Goal: Check status: Check status

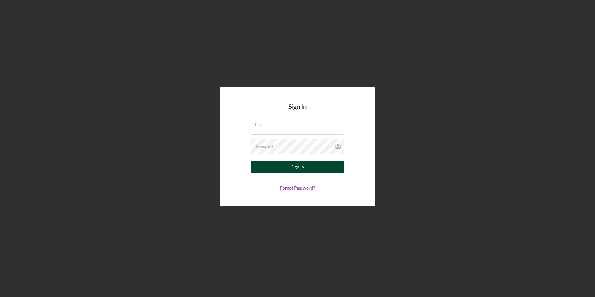
type input "[EMAIL_ADDRESS][DOMAIN_NAME]"
click at [300, 172] on div "Sign In" at bounding box center [297, 166] width 13 height 12
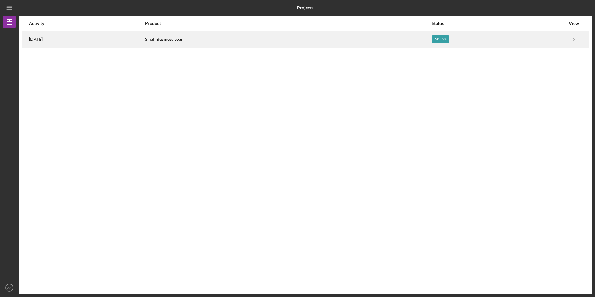
click at [449, 42] on div "Active" at bounding box center [440, 39] width 18 height 8
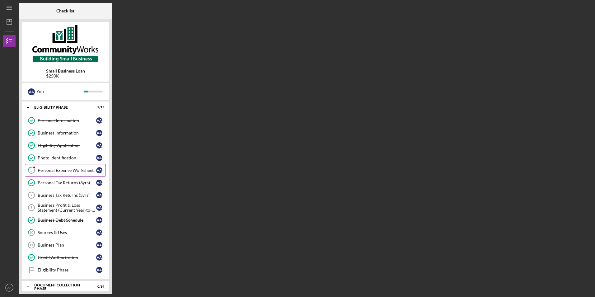
click at [59, 172] on div "Personal Expense Worksheet" at bounding box center [67, 170] width 58 height 5
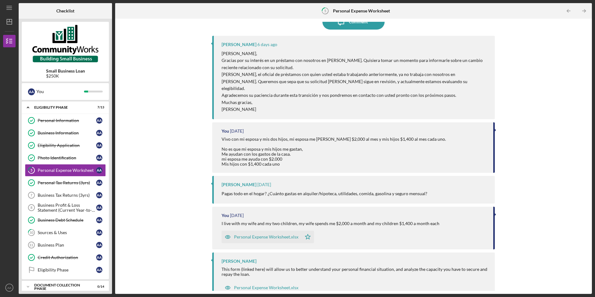
scroll to position [62, 0]
